Goal: Transaction & Acquisition: Purchase product/service

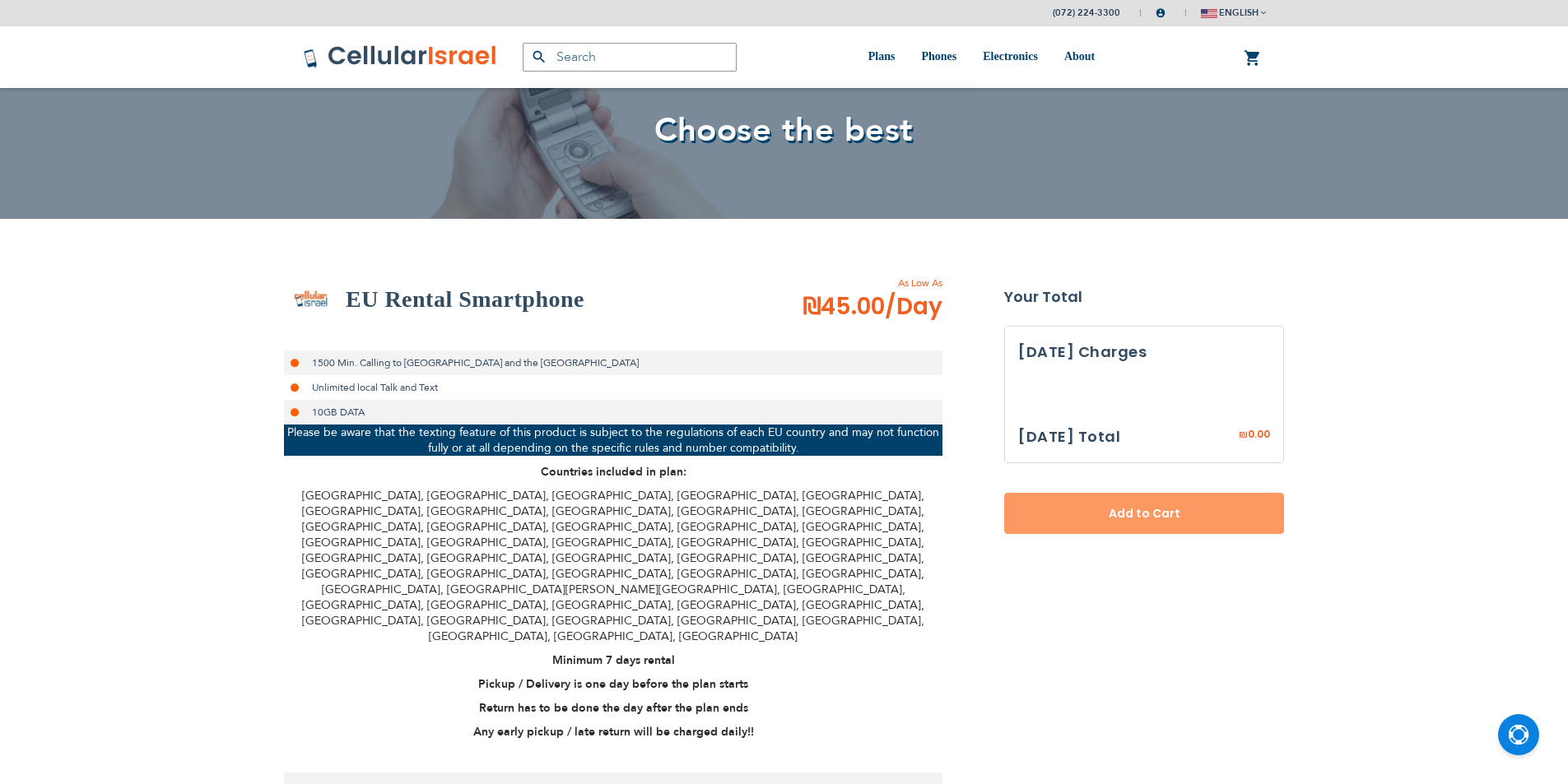
select select
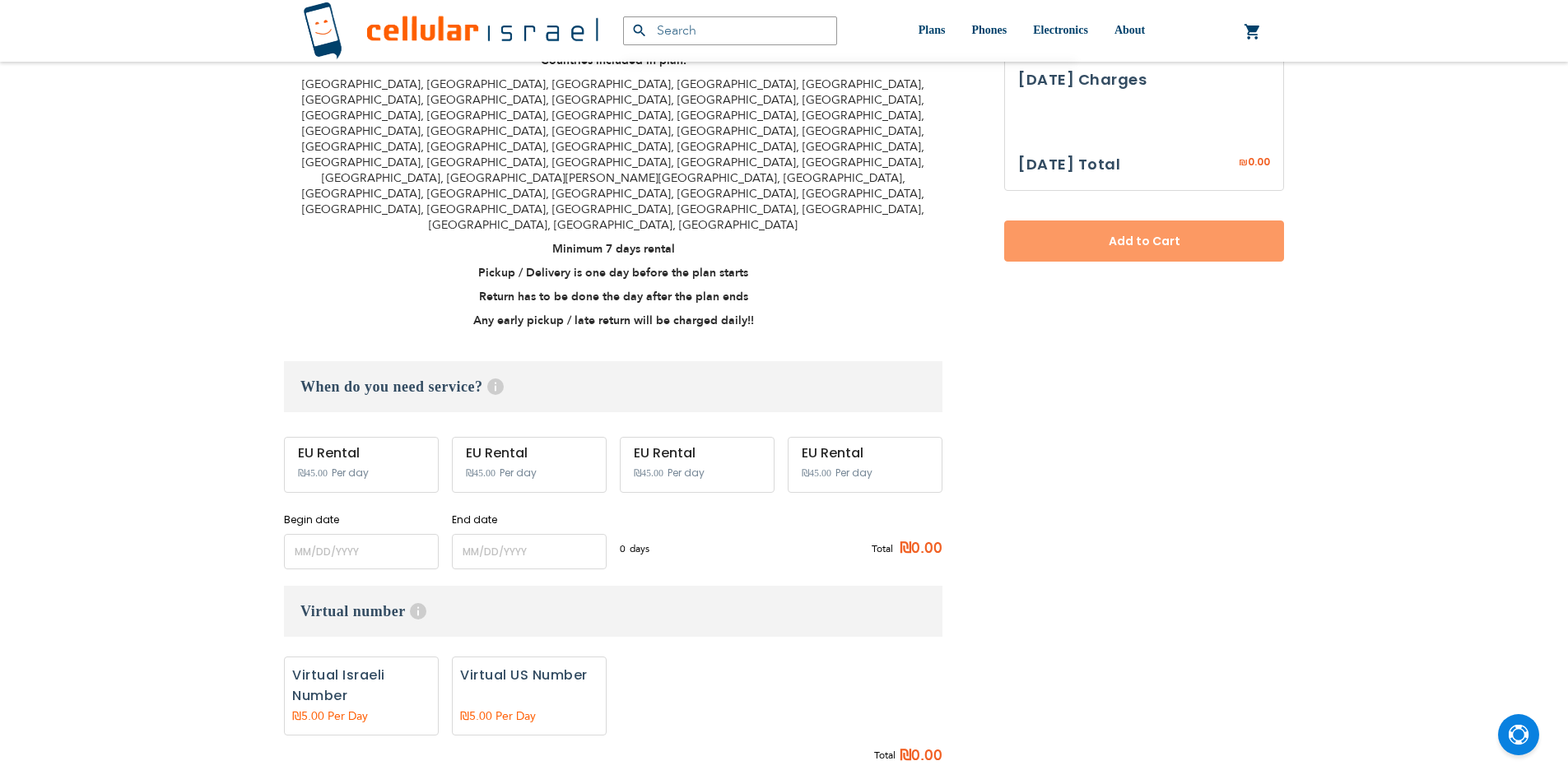
scroll to position [500, 0]
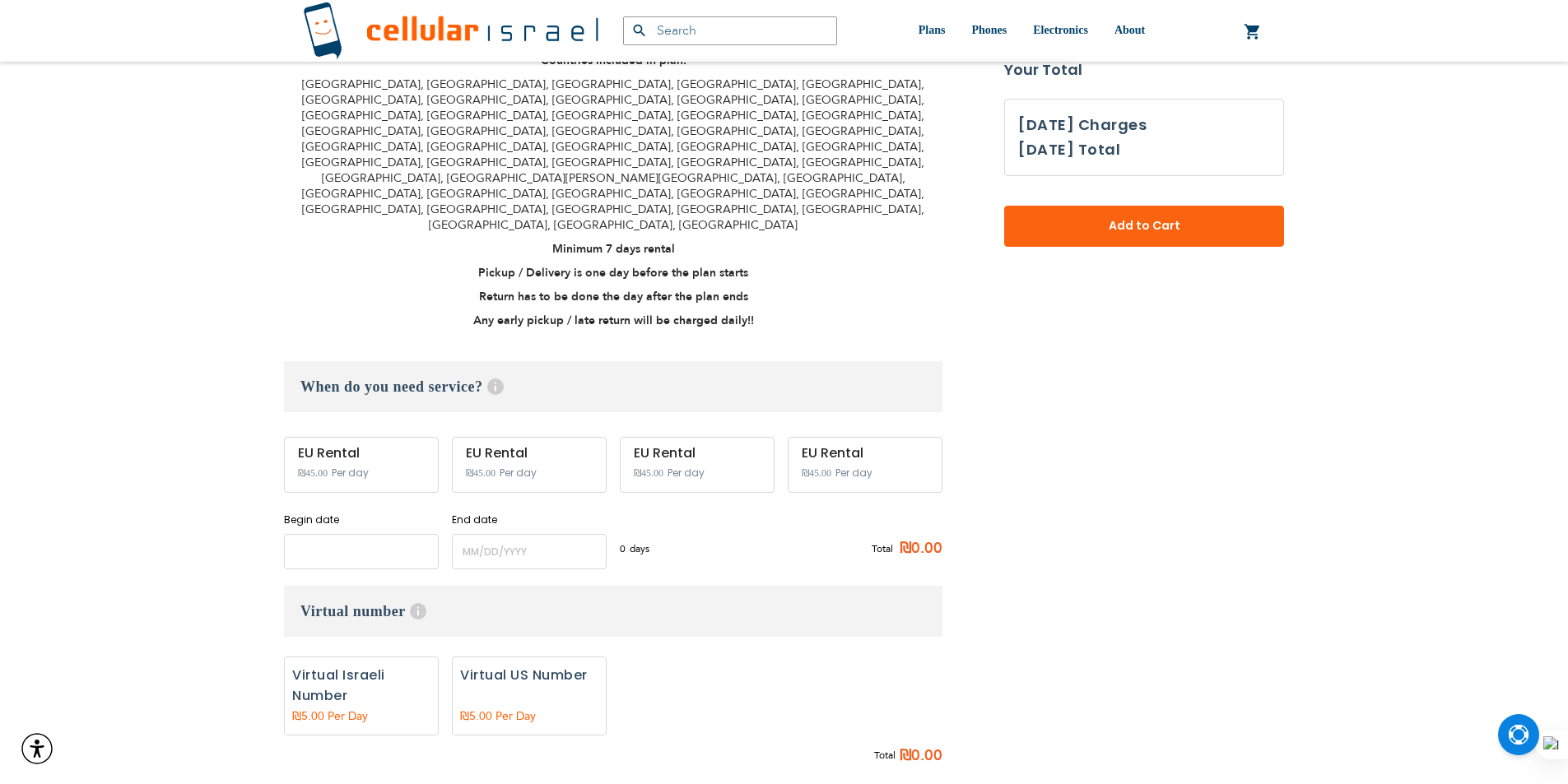
click at [348, 534] on input "name" at bounding box center [361, 551] width 154 height 35
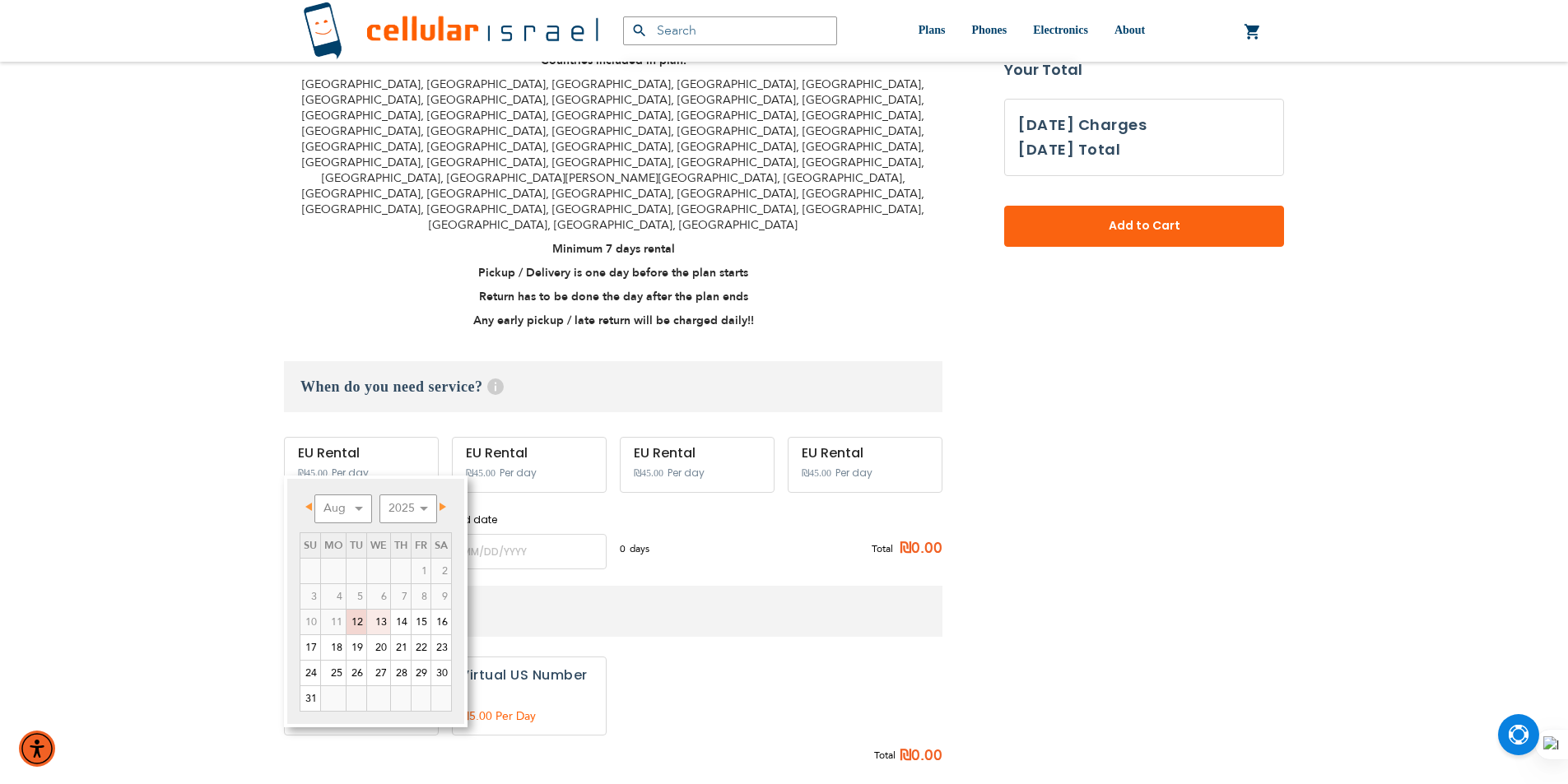
click at [381, 619] on link "13" at bounding box center [379, 622] width 23 height 25
type input "[DATE]"
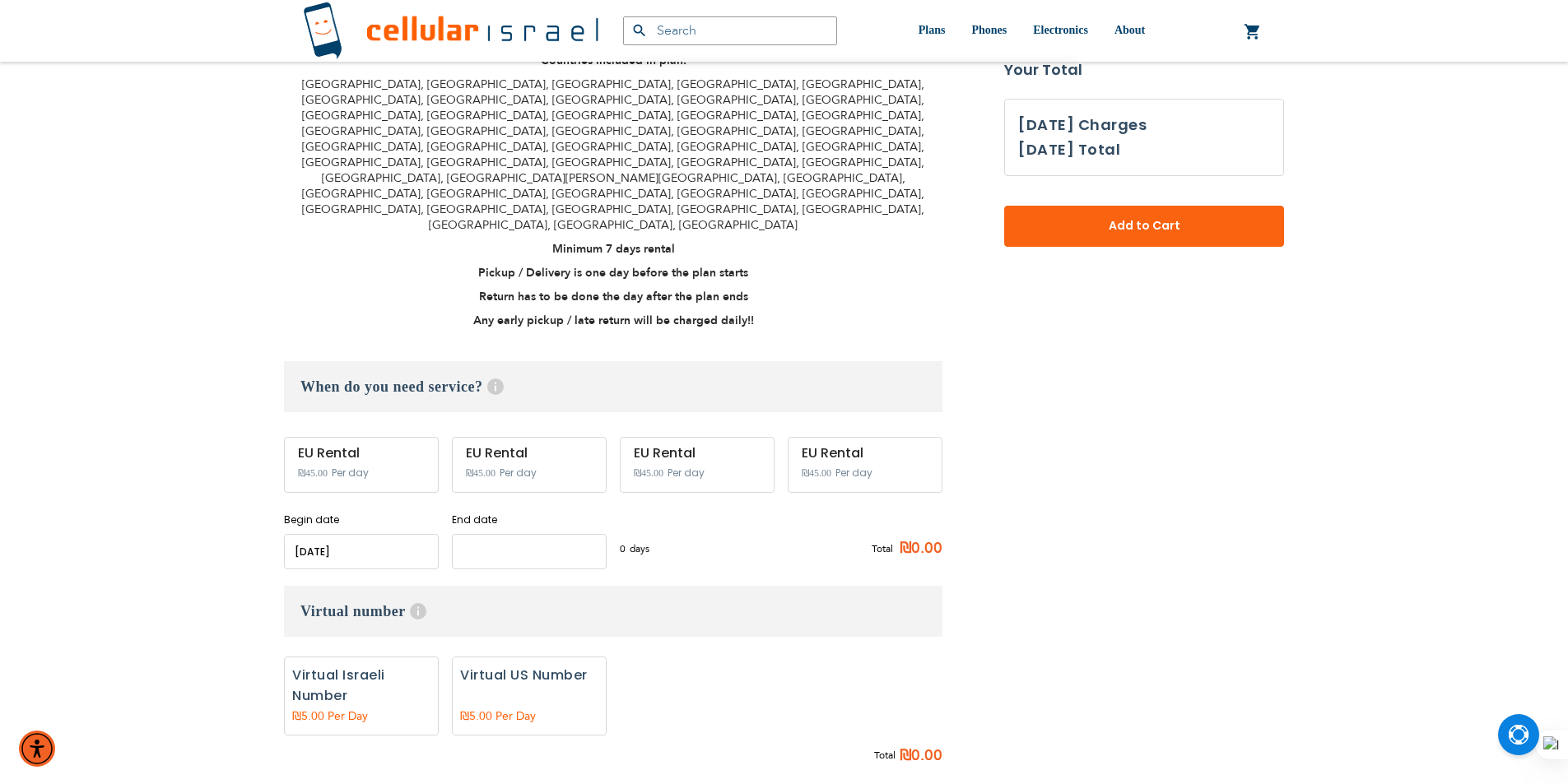
click at [527, 534] on input "name" at bounding box center [528, 551] width 154 height 35
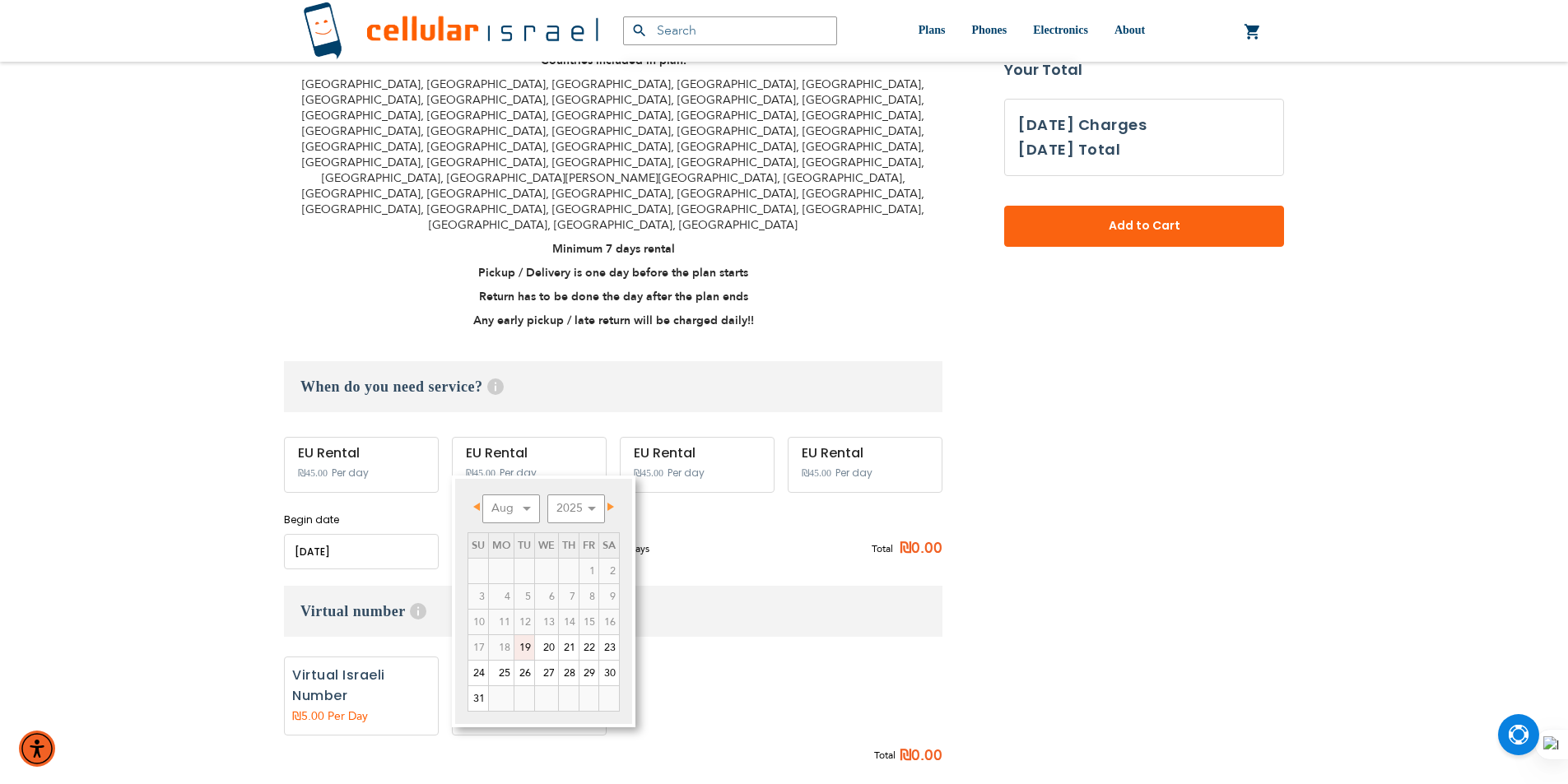
click at [525, 646] on link "19" at bounding box center [524, 648] width 20 height 25
type input "[DATE]"
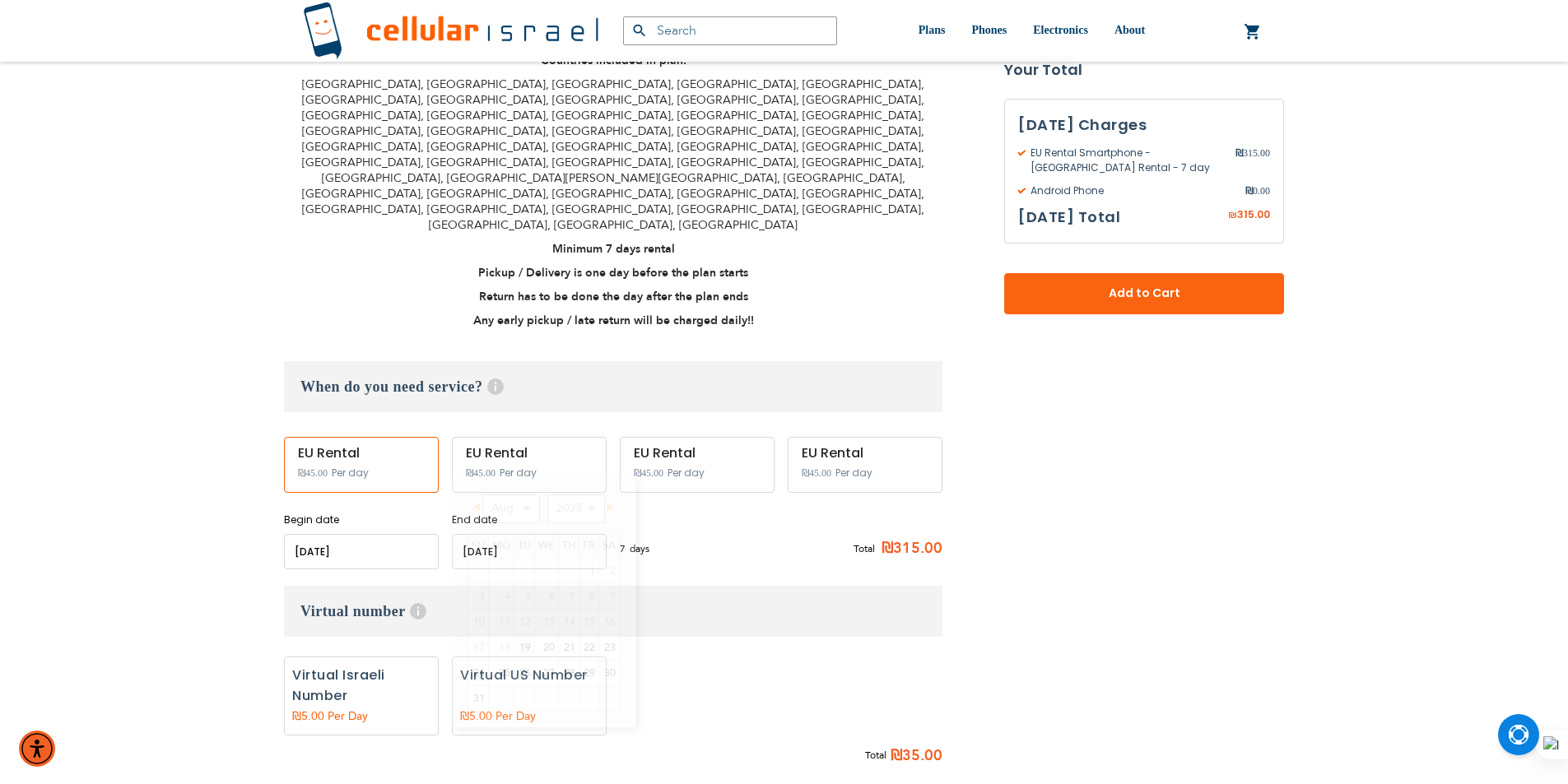
click at [550, 534] on input "name" at bounding box center [528, 551] width 154 height 35
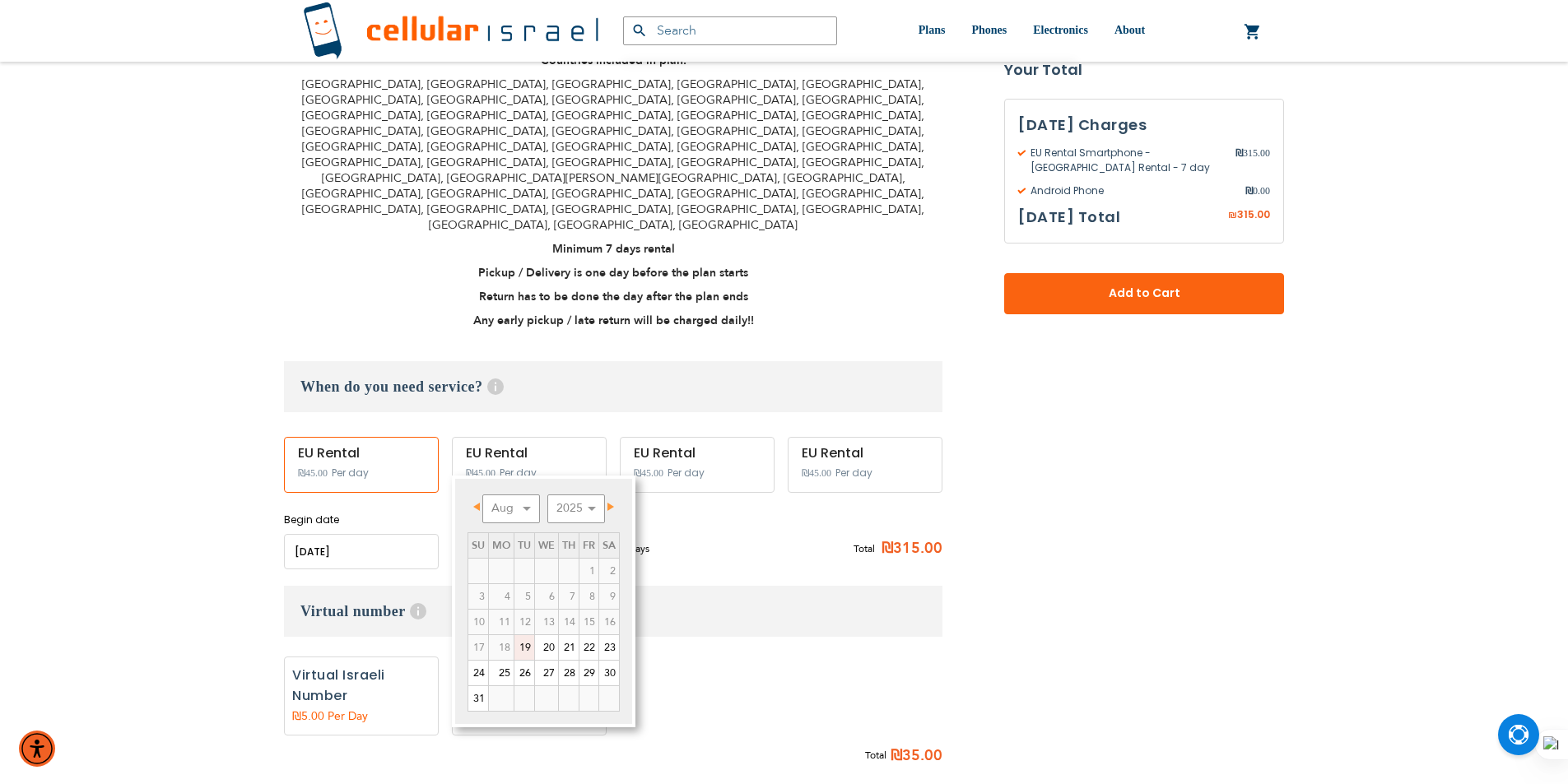
click at [519, 650] on link "19" at bounding box center [524, 648] width 20 height 25
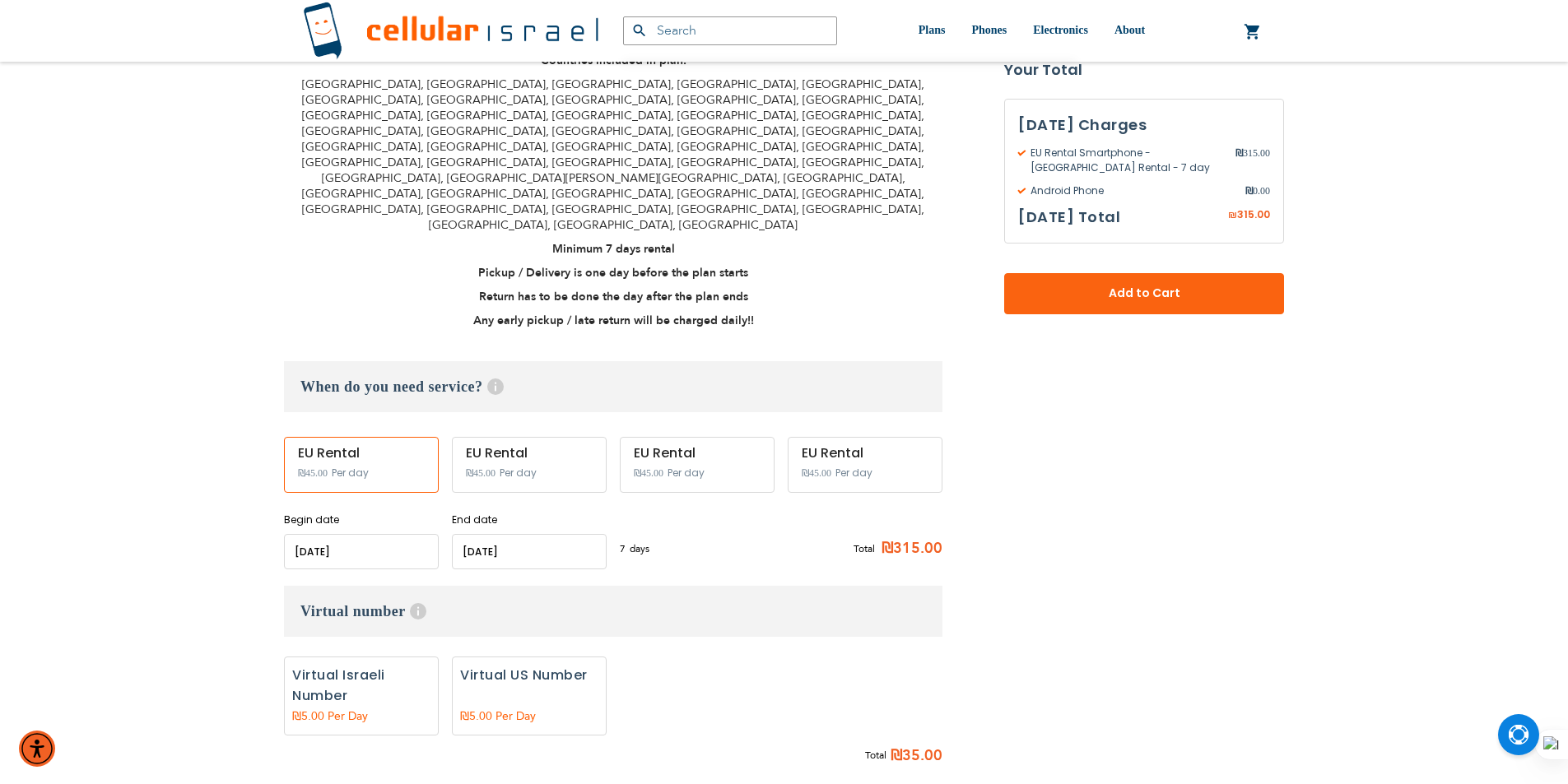
click at [792, 586] on h3 "Virtual number Help Add Israeli Virtual Number for incoming calls מספר טלפון יש…" at bounding box center [613, 612] width 658 height 51
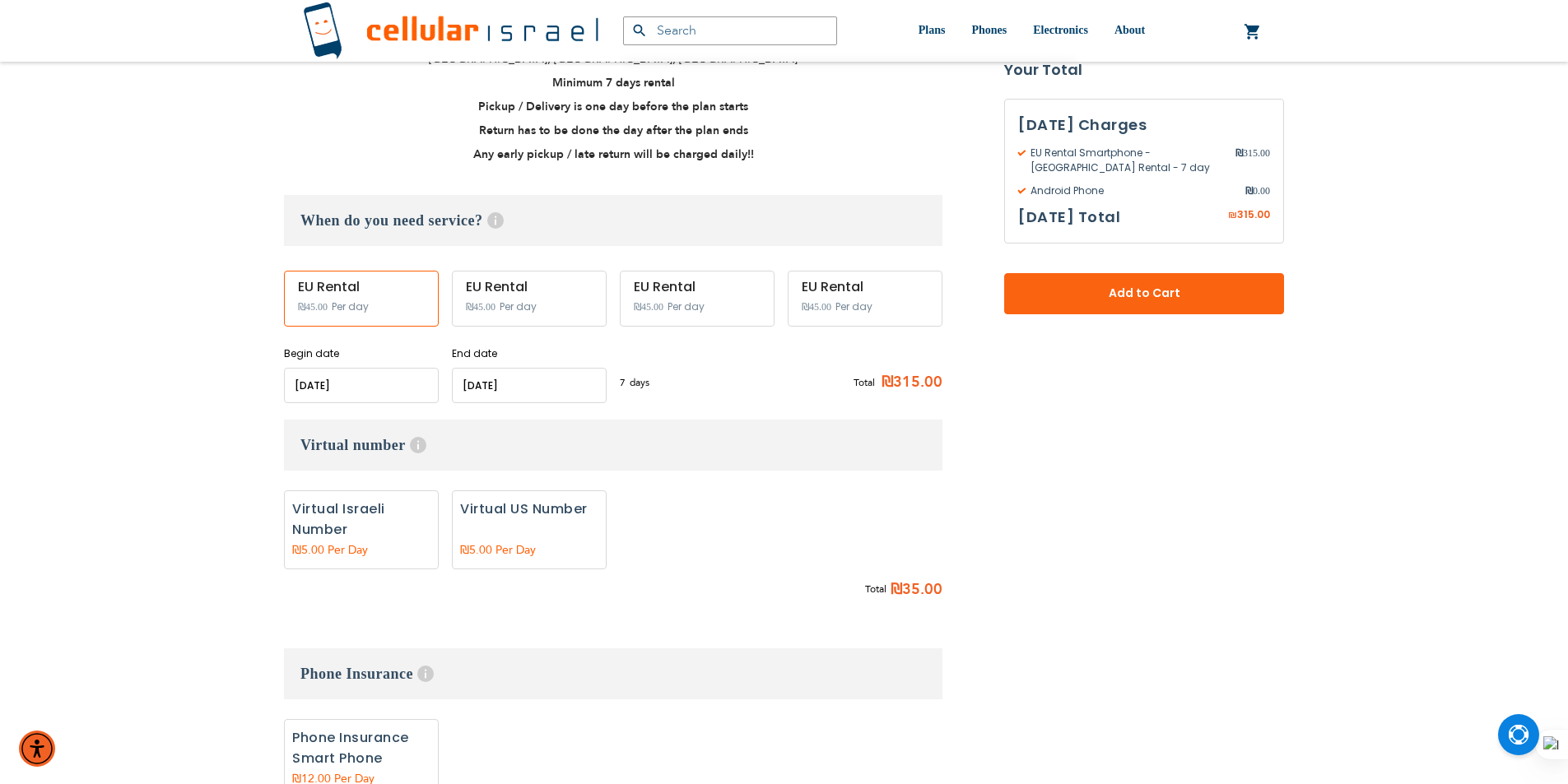
scroll to position [664, 0]
click at [393, 492] on label "Add" at bounding box center [361, 531] width 154 height 79
radio input "true"
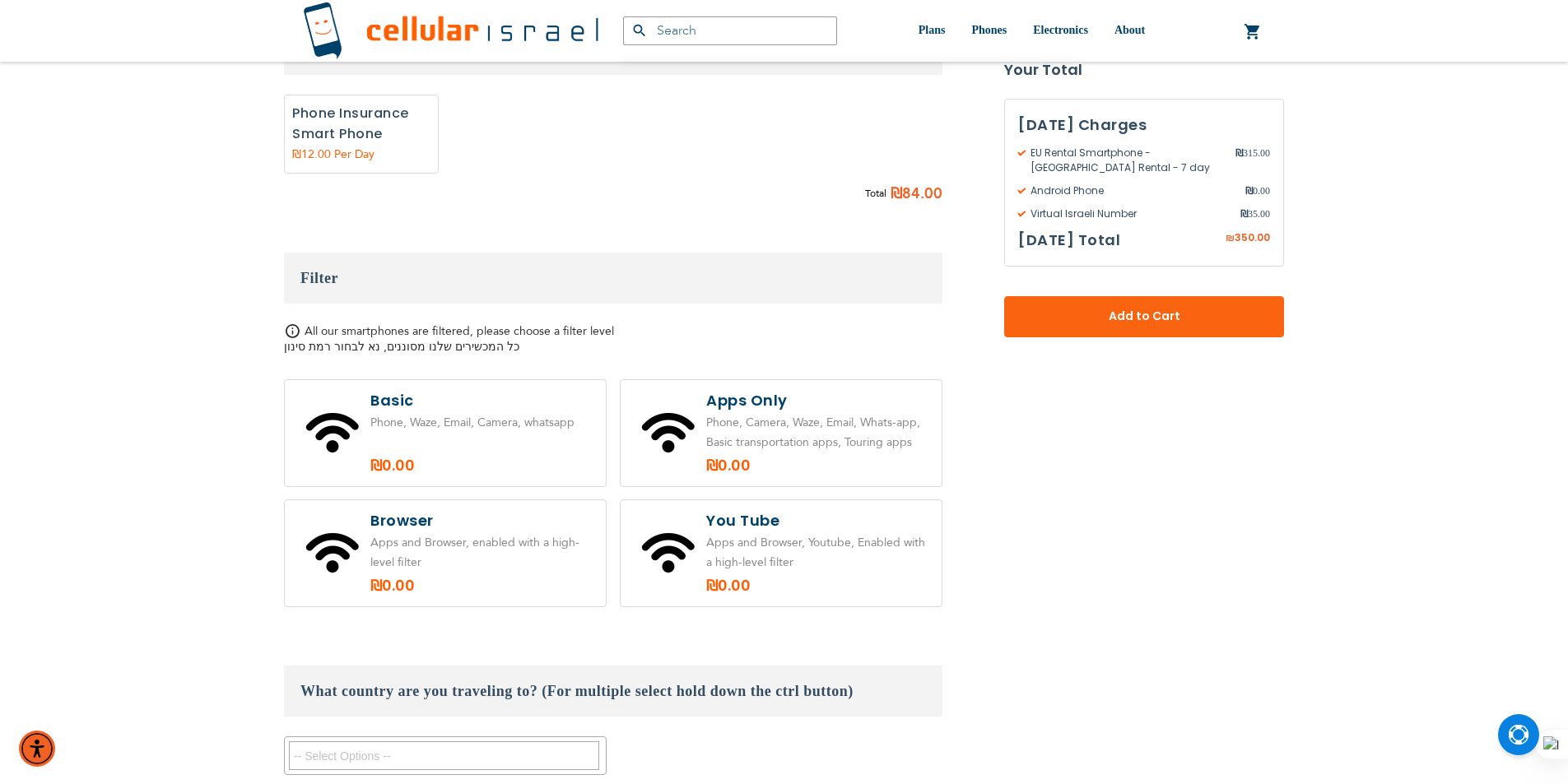
scroll to position [1323, 0]
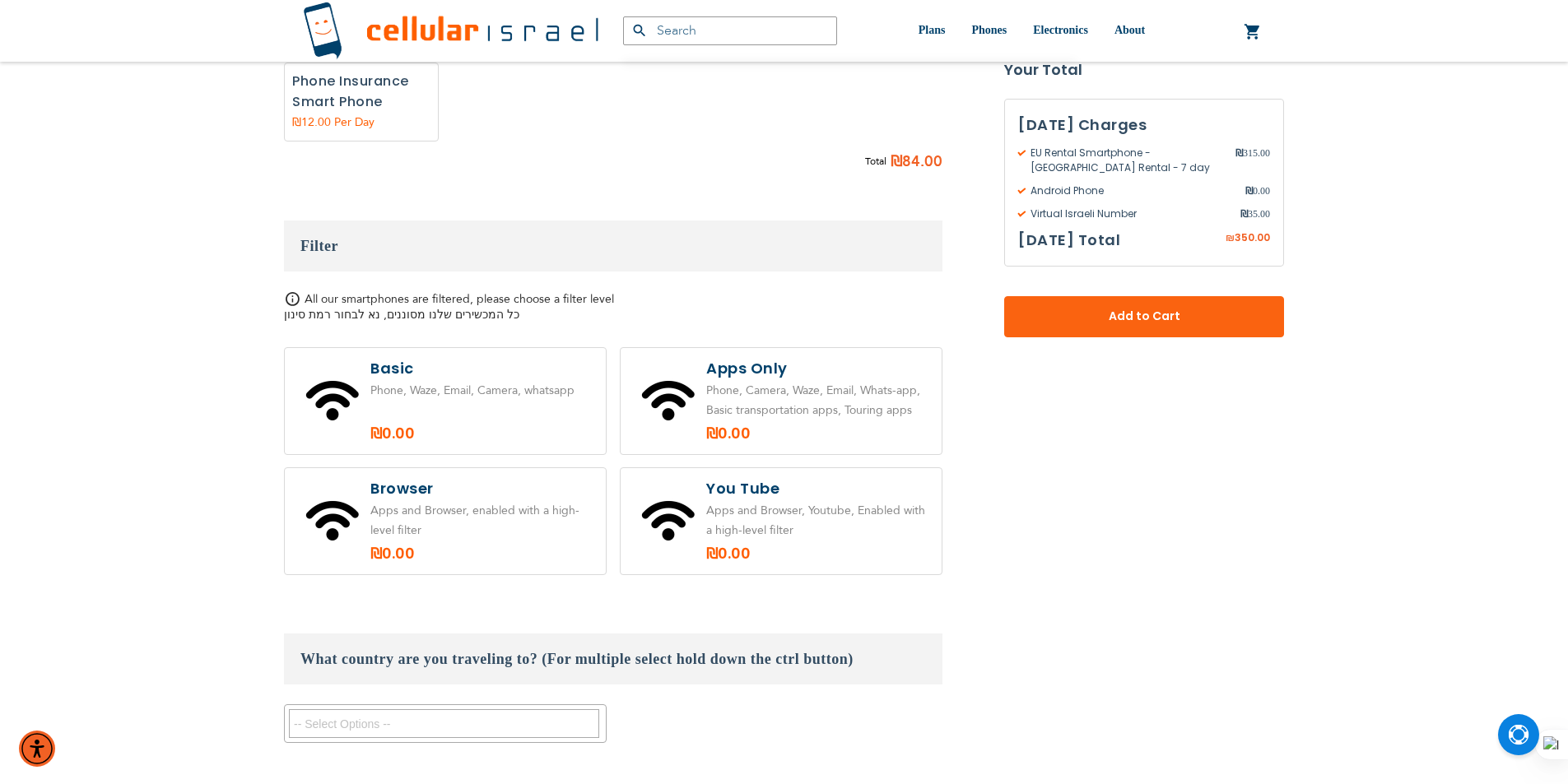
click at [541, 470] on label at bounding box center [445, 522] width 321 height 106
radio input "true"
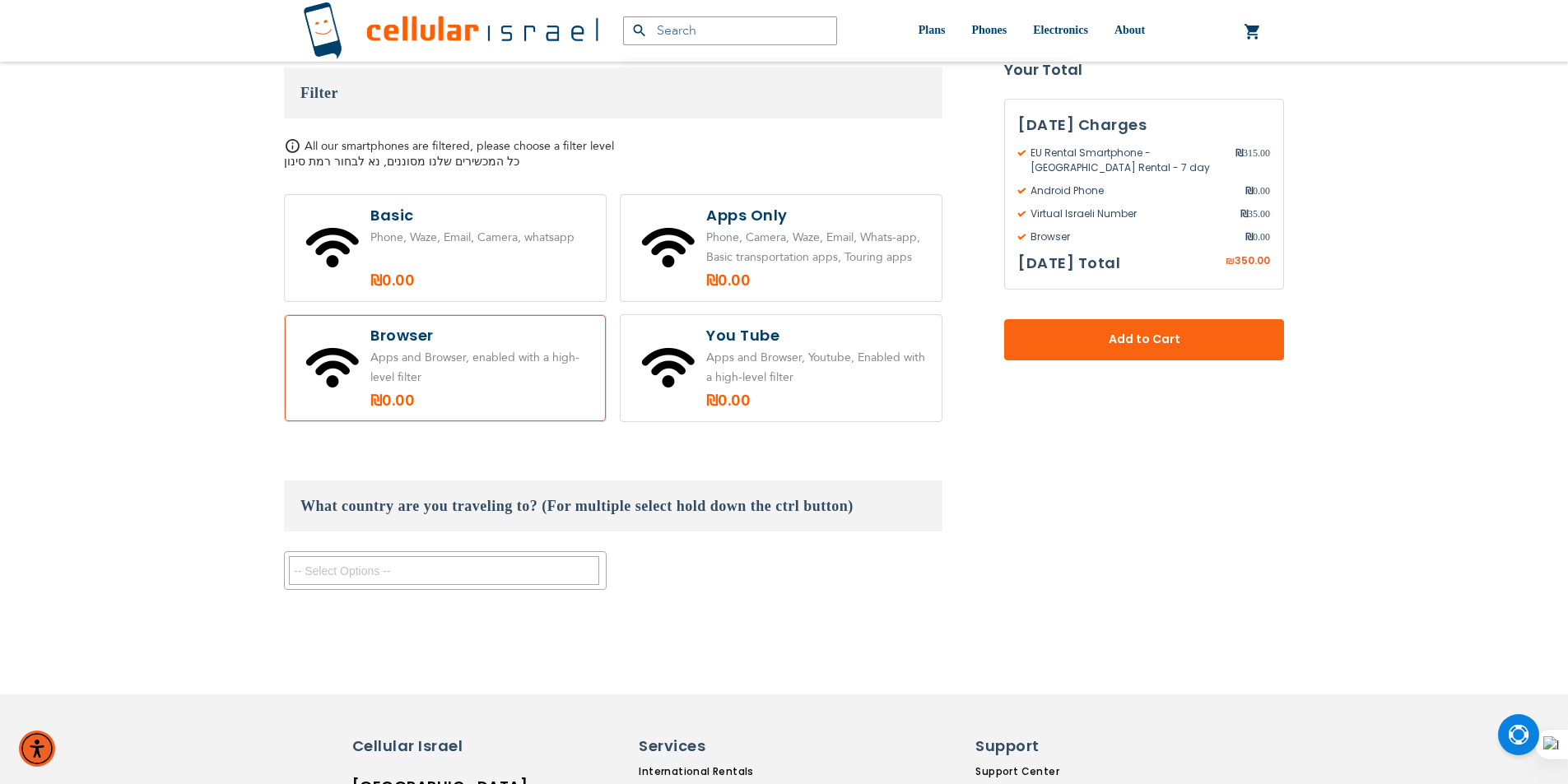
scroll to position [1633, 0]
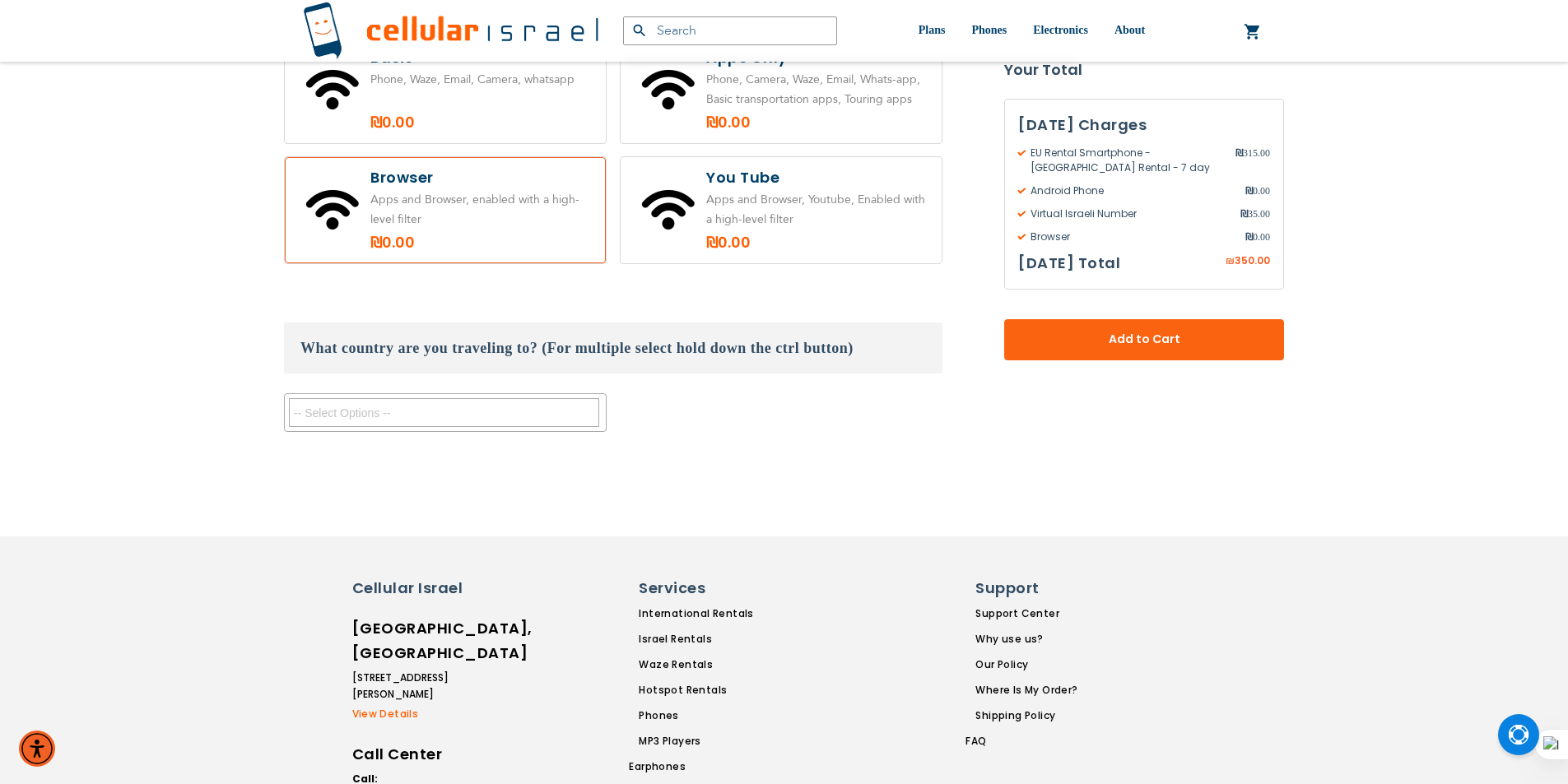
click at [408, 399] on textarea "Search" at bounding box center [444, 413] width 311 height 28
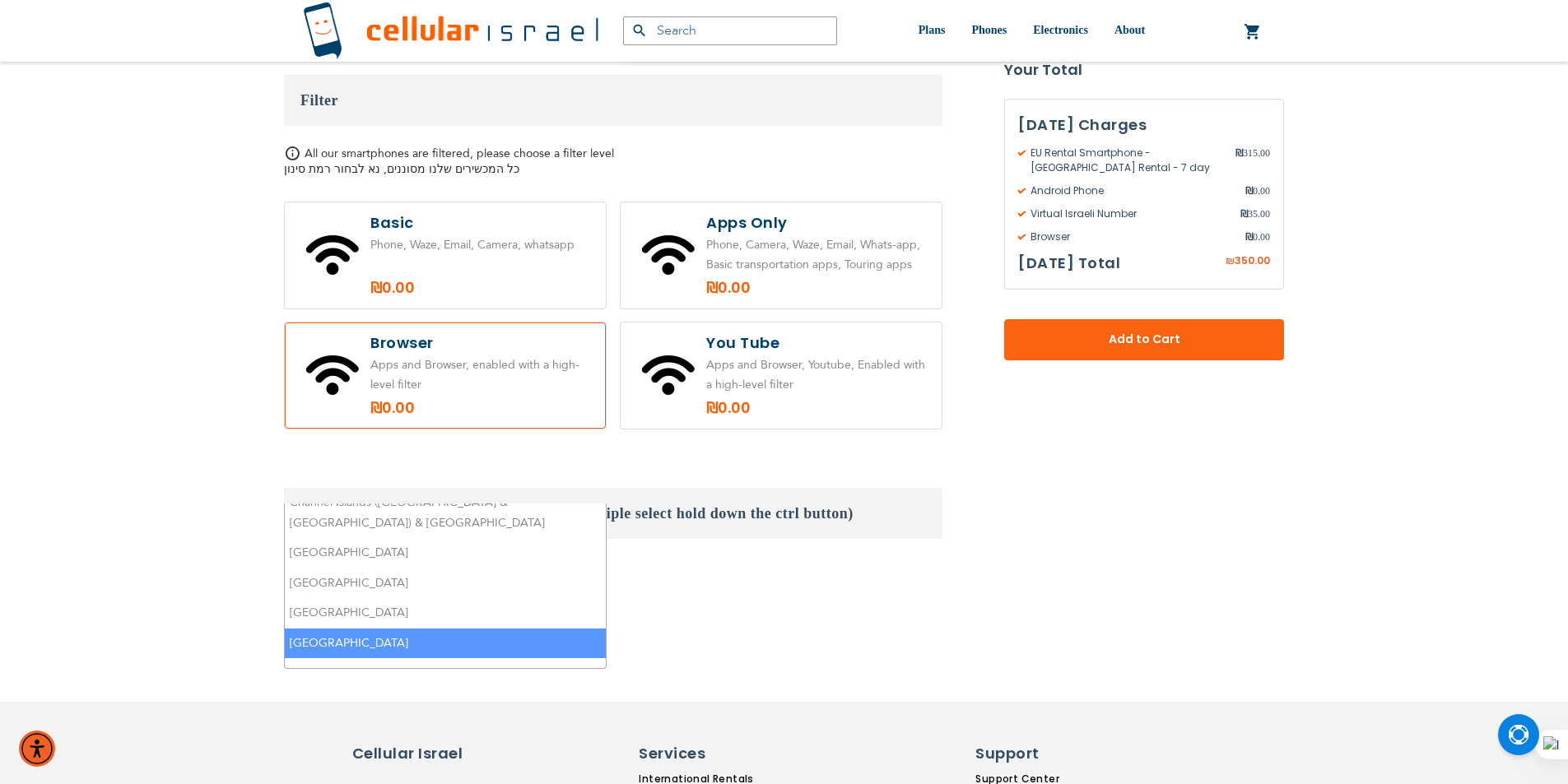
scroll to position [1469, 0]
type textarea "s"
click at [379, 628] on li "[GEOGRAPHIC_DATA]" at bounding box center [445, 643] width 321 height 30
select select "9412"
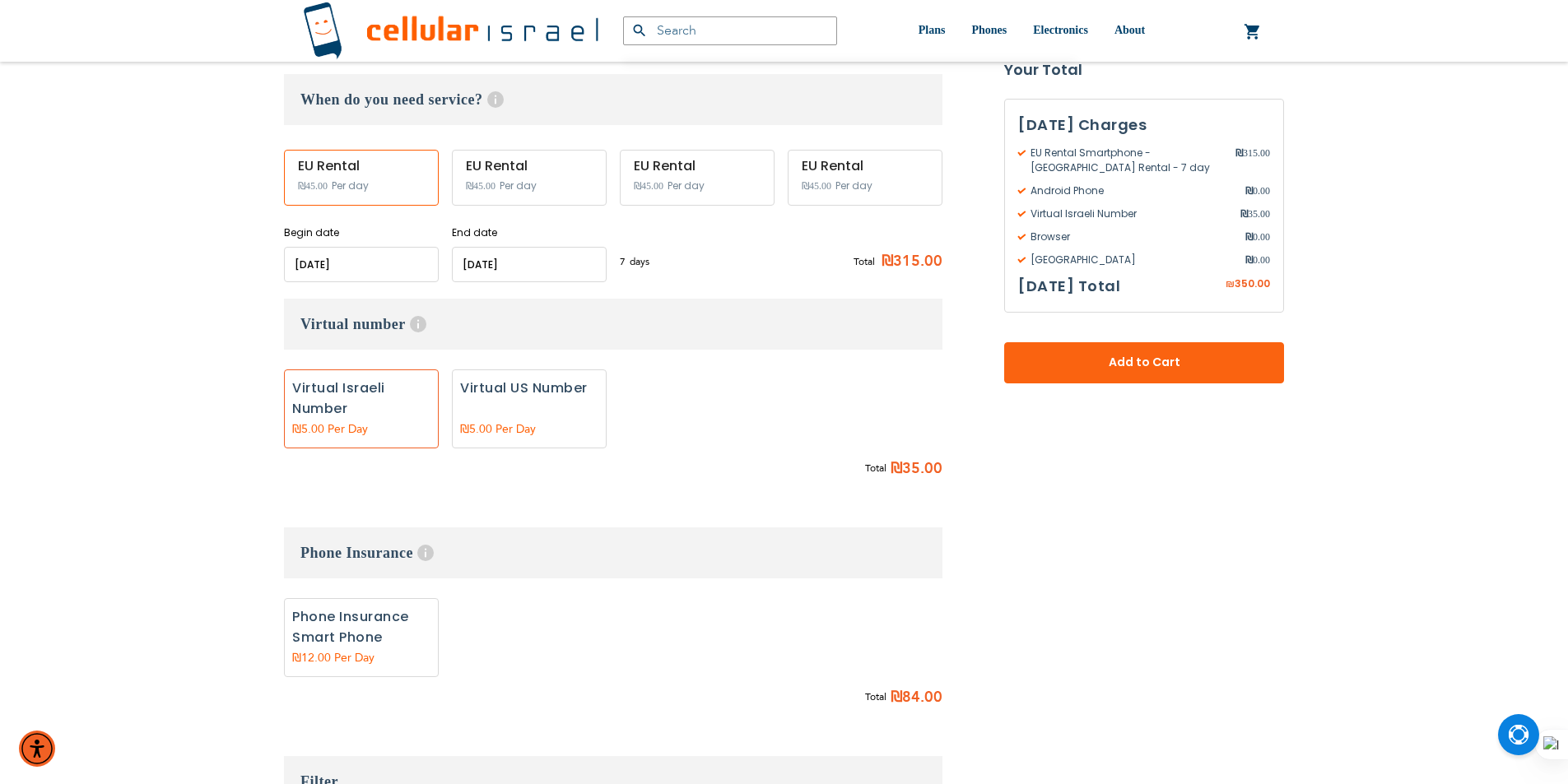
scroll to position [646, 0]
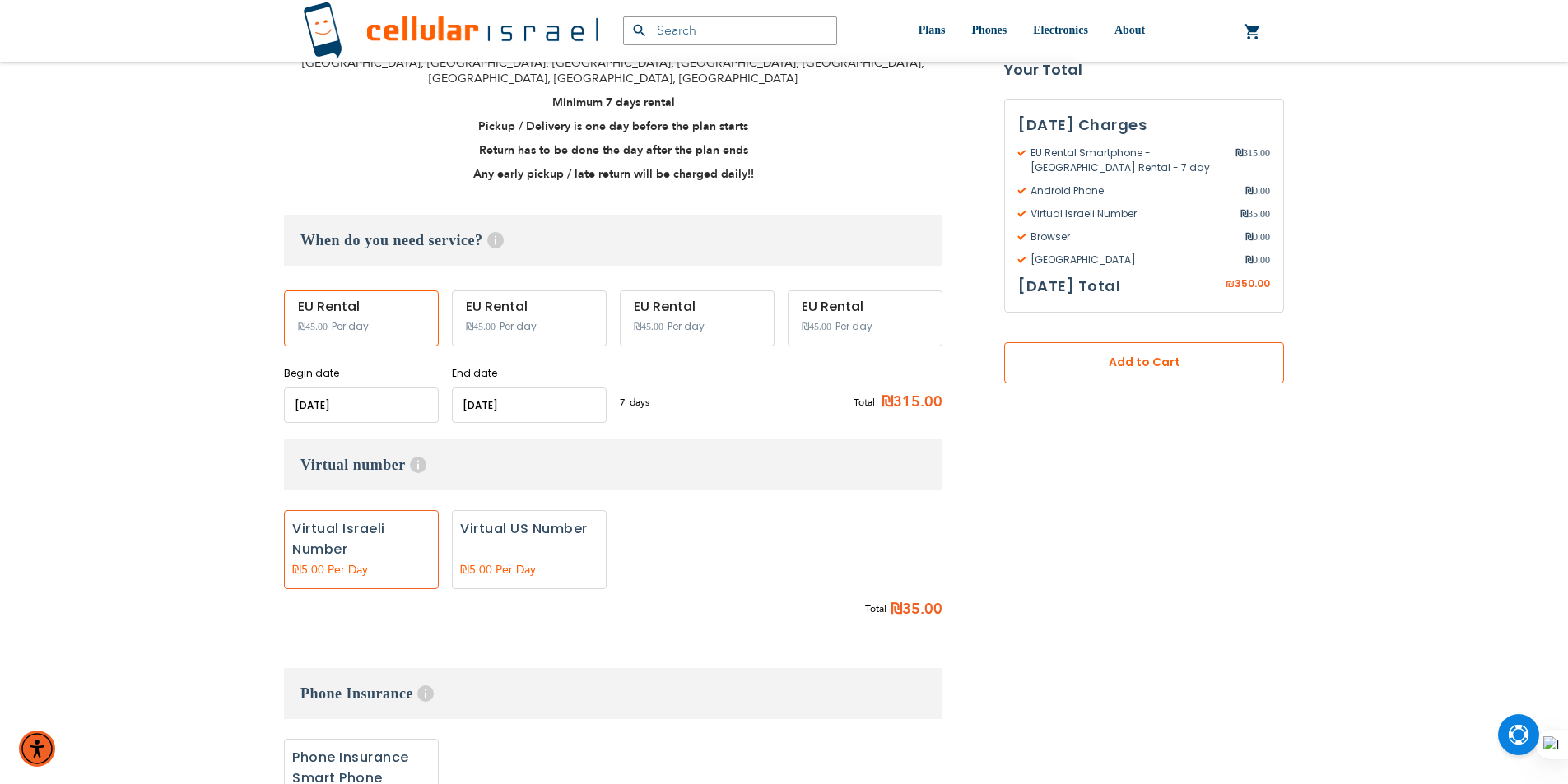
click at [1066, 370] on span "Add to Cart" at bounding box center [1144, 364] width 171 height 17
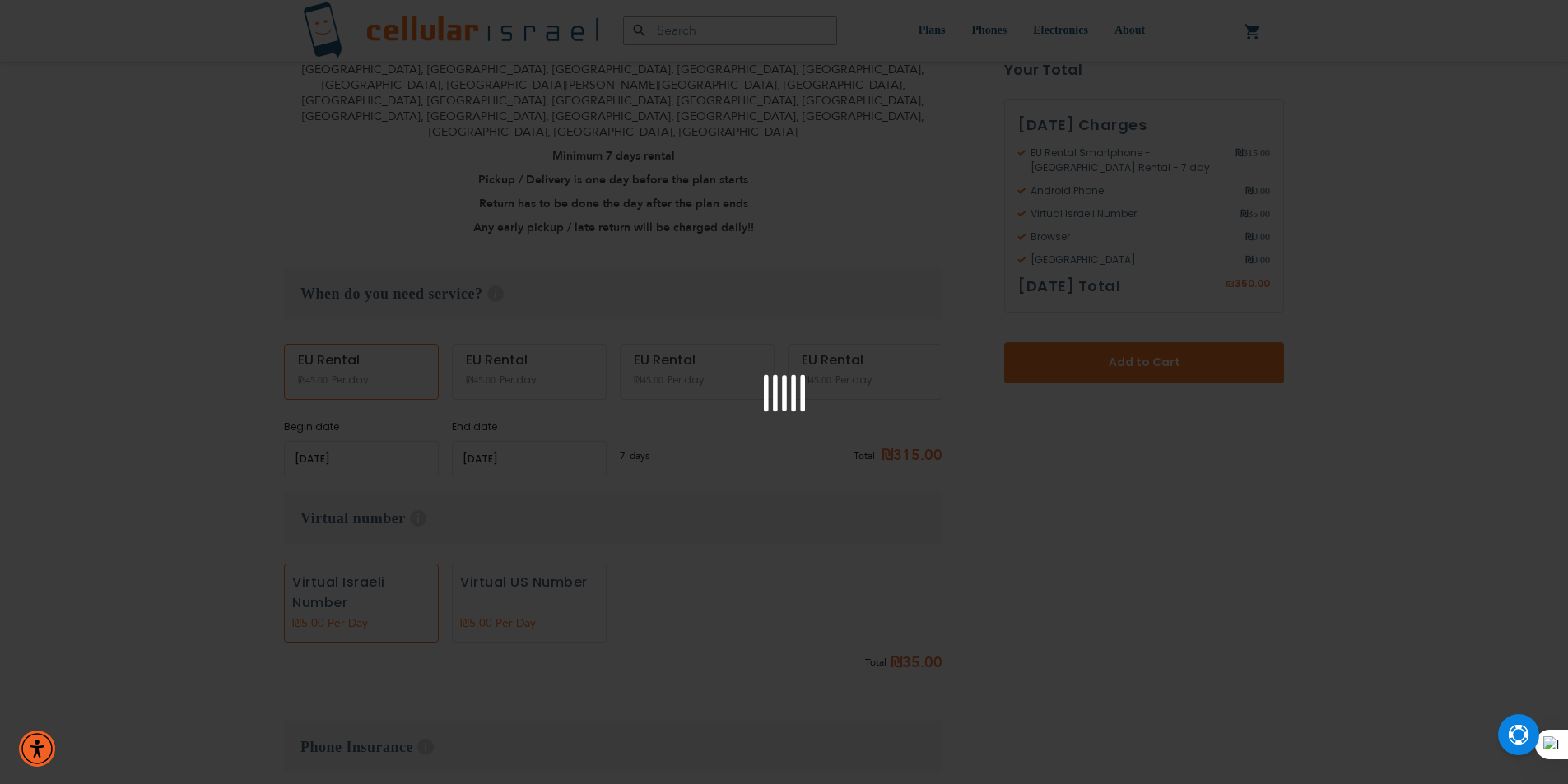
scroll to position [563, 0]
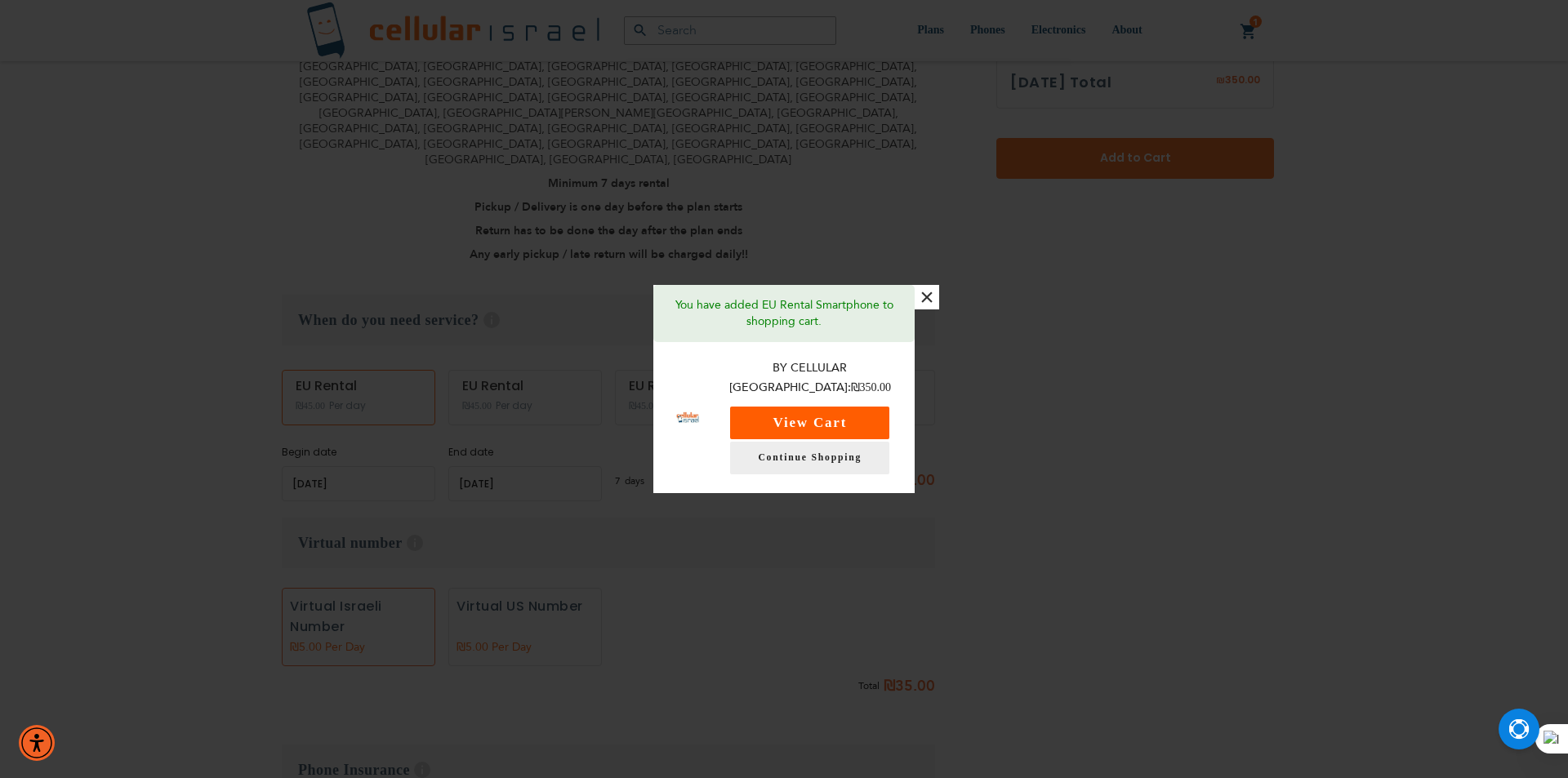
click at [803, 420] on button "View Cart" at bounding box center [809, 423] width 159 height 33
